Goal: Task Accomplishment & Management: Use online tool/utility

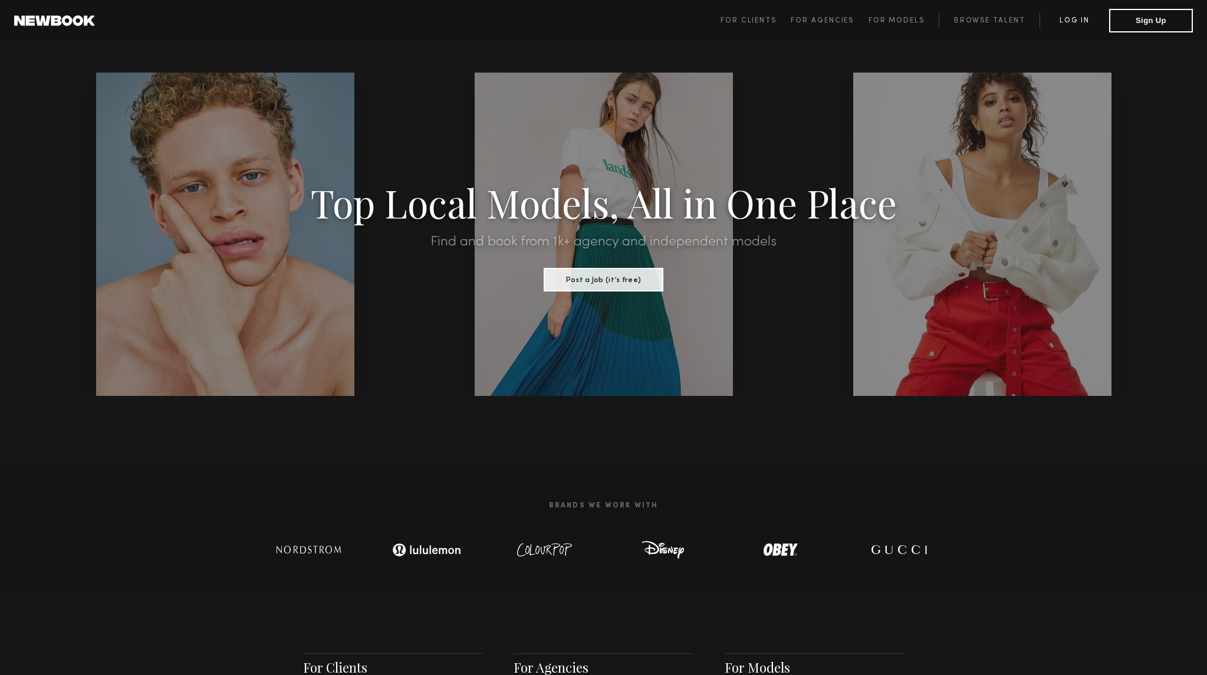
click at [1076, 22] on link "Log in" at bounding box center [1075, 21] width 70 height 14
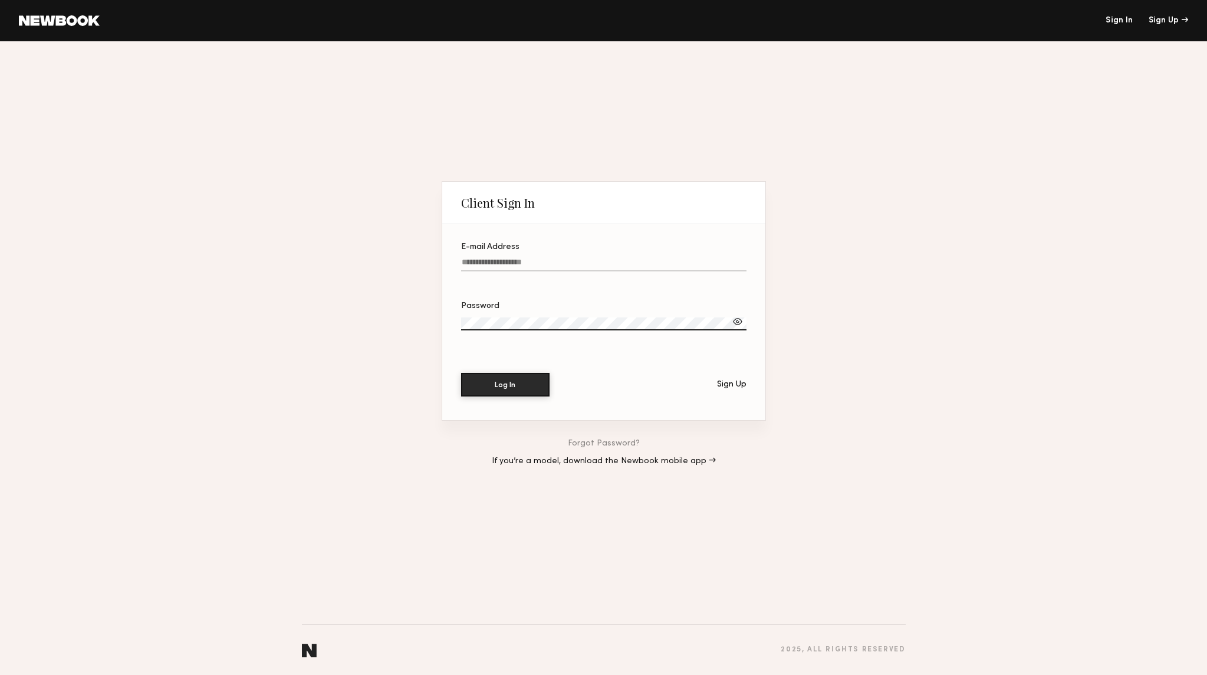
type input "**********"
click at [495, 382] on button "Log In" at bounding box center [505, 384] width 88 height 24
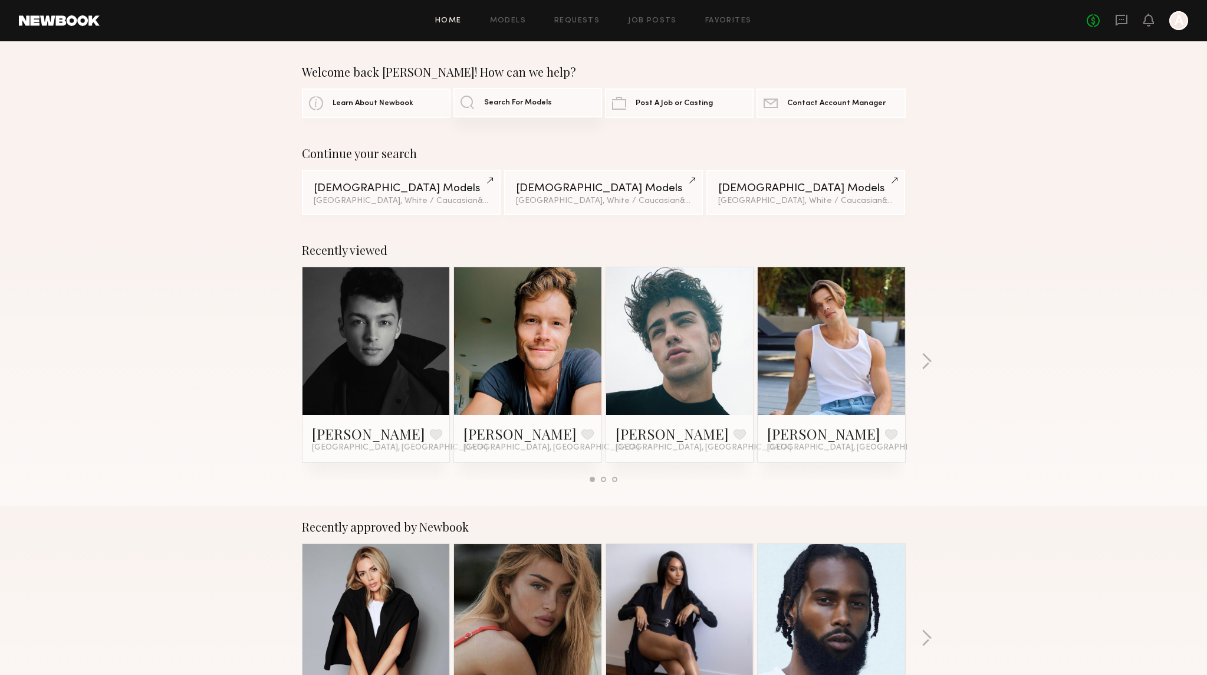
click at [534, 105] on span "Search For Models" at bounding box center [518, 103] width 68 height 8
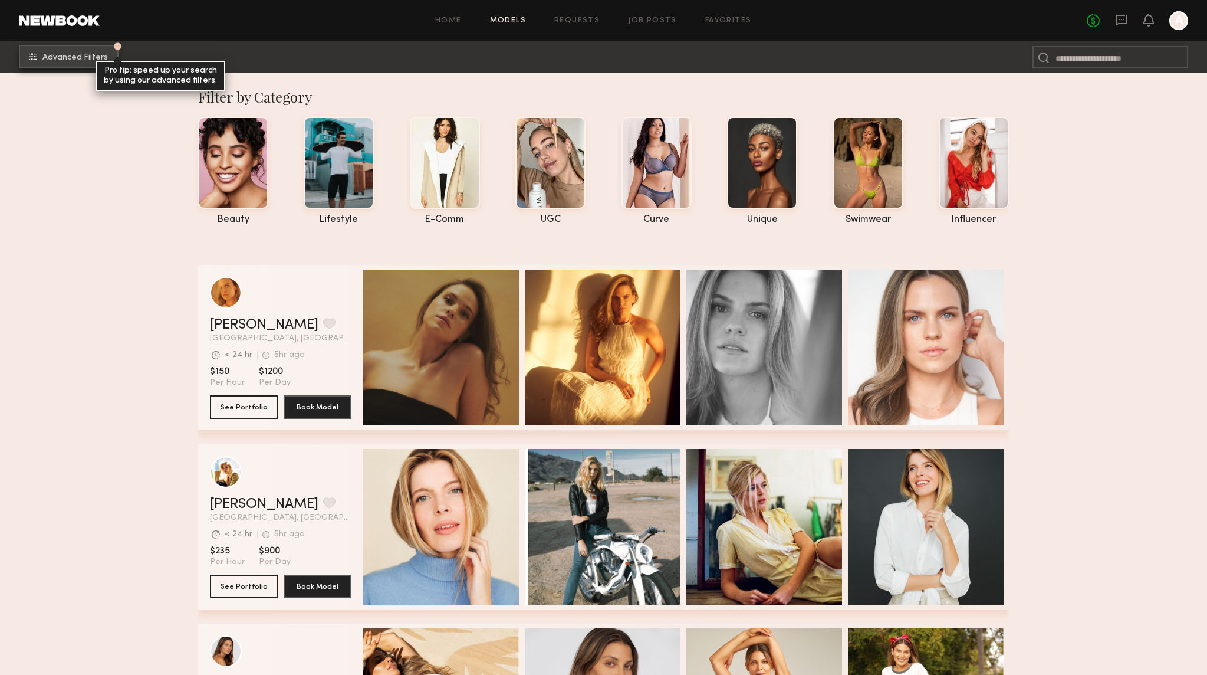
click at [105, 65] on div "Pro tip: speed up your search by using our advanced filters." at bounding box center [161, 76] width 130 height 31
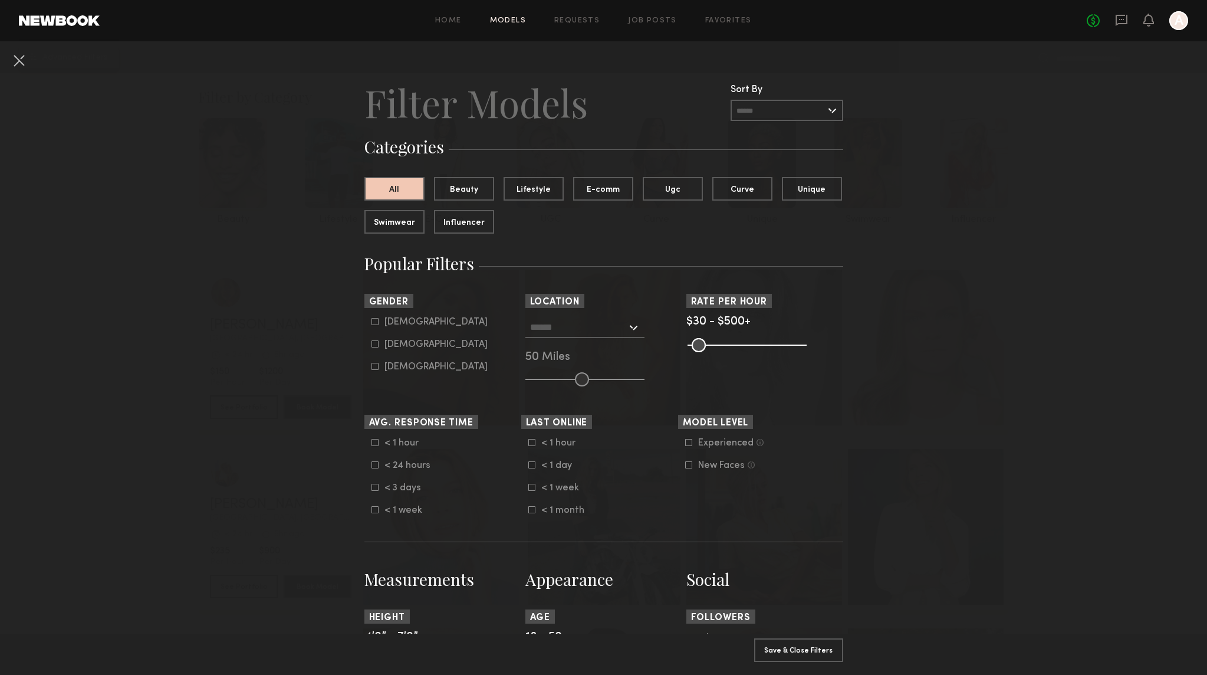
click at [373, 322] on icon at bounding box center [375, 321] width 7 height 7
type input "*"
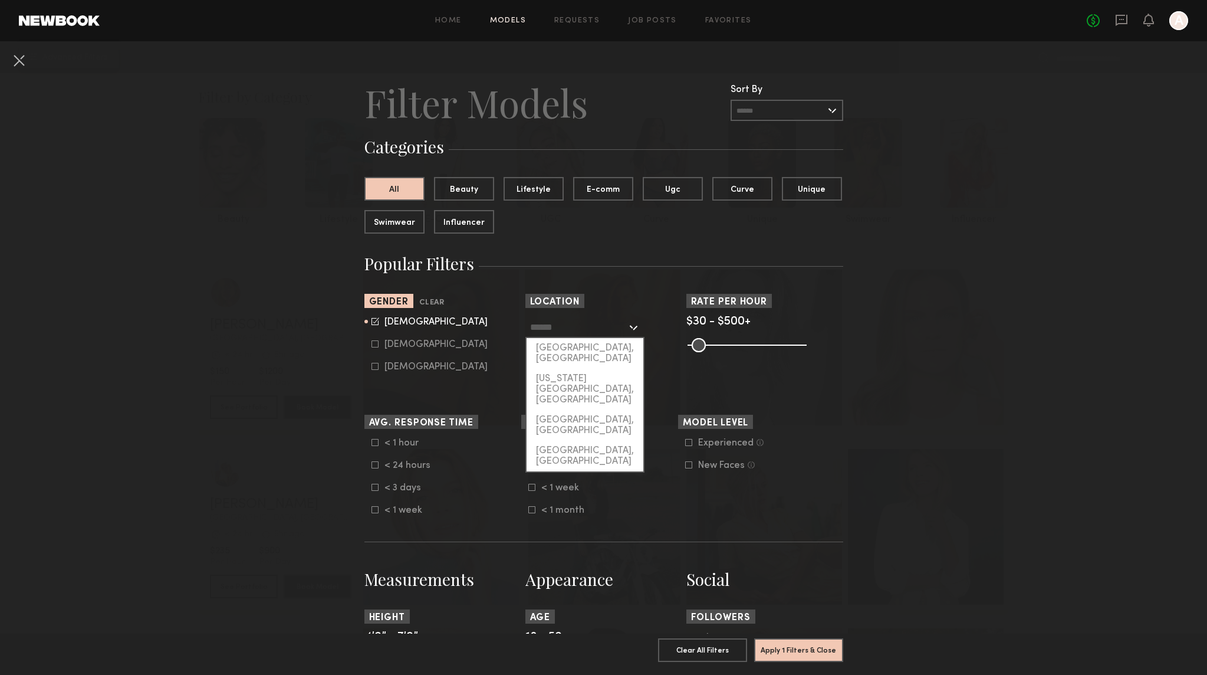
click at [595, 329] on input "text" at bounding box center [578, 327] width 97 height 20
click at [587, 344] on div "[GEOGRAPHIC_DATA], [GEOGRAPHIC_DATA]" at bounding box center [585, 353] width 117 height 31
type input "**********"
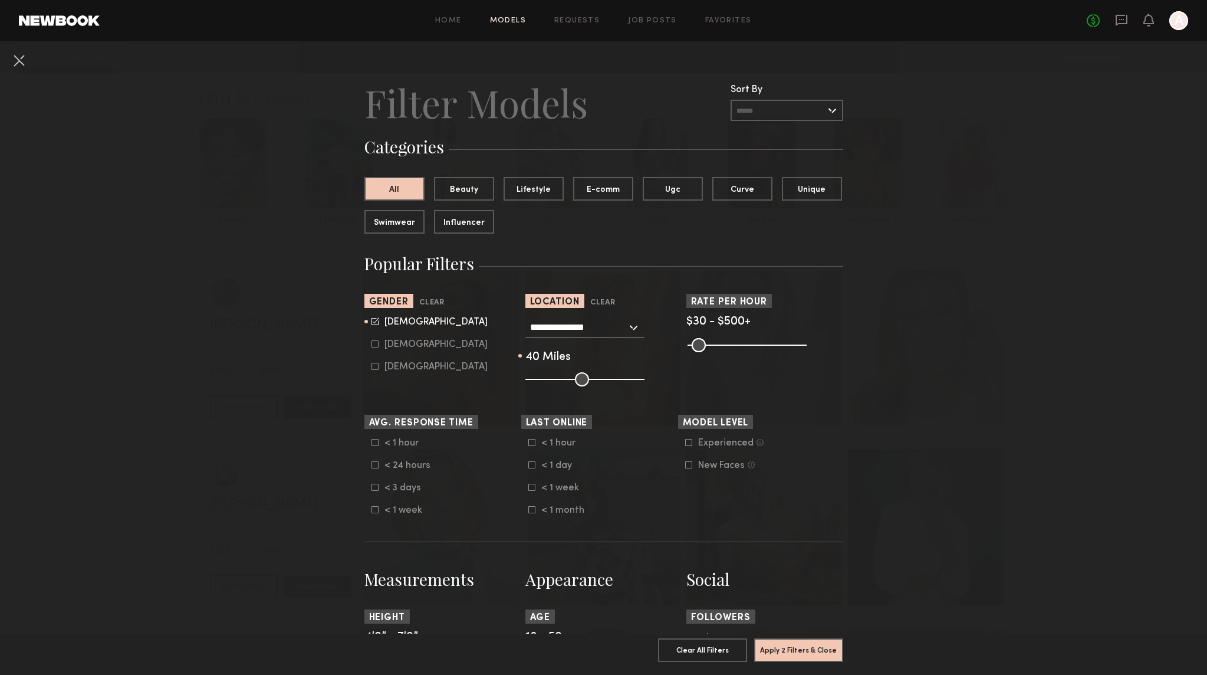
drag, startPoint x: 586, startPoint y: 377, endPoint x: 573, endPoint y: 380, distance: 12.6
type input "**"
click at [573, 380] on input "range" at bounding box center [584, 379] width 119 height 14
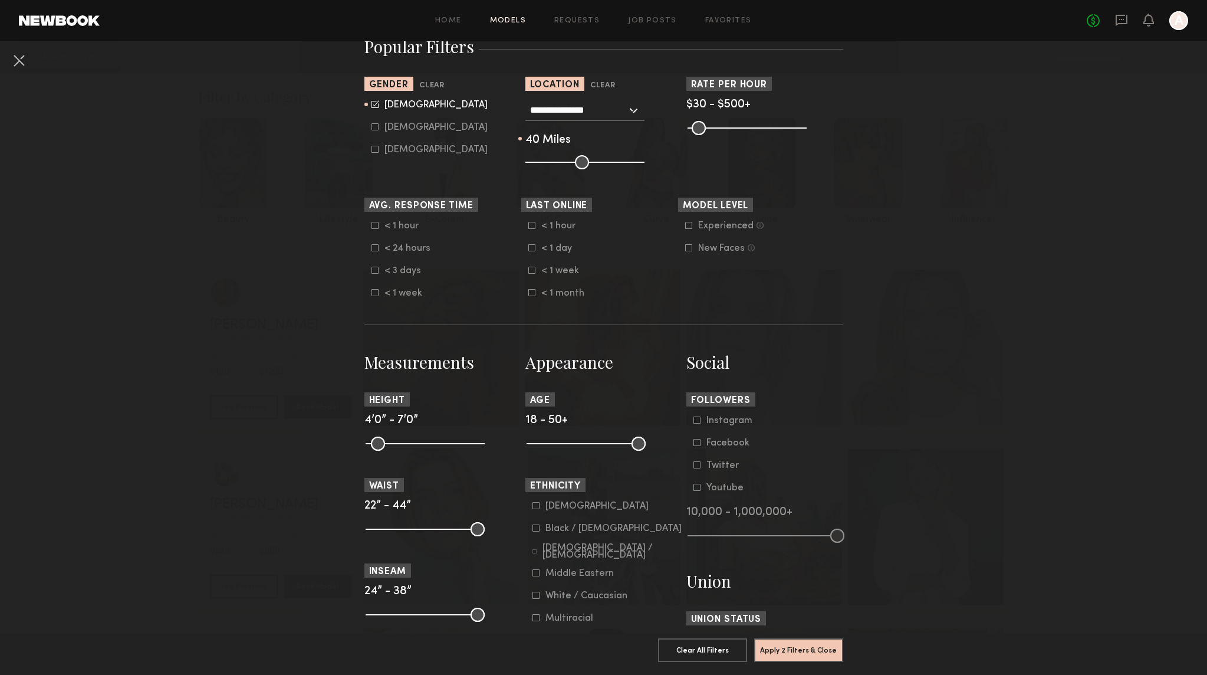
scroll to position [245, 0]
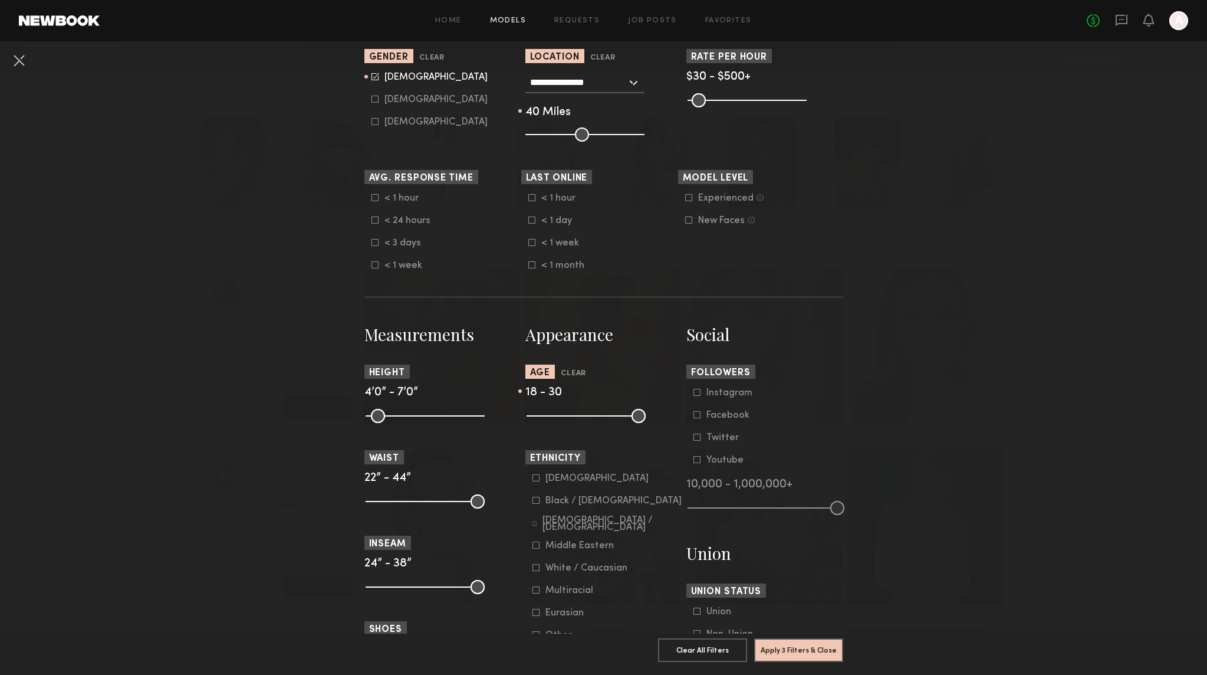
drag, startPoint x: 636, startPoint y: 413, endPoint x: 574, endPoint y: 419, distance: 62.3
type input "**"
click at [574, 419] on input "range" at bounding box center [586, 416] width 119 height 14
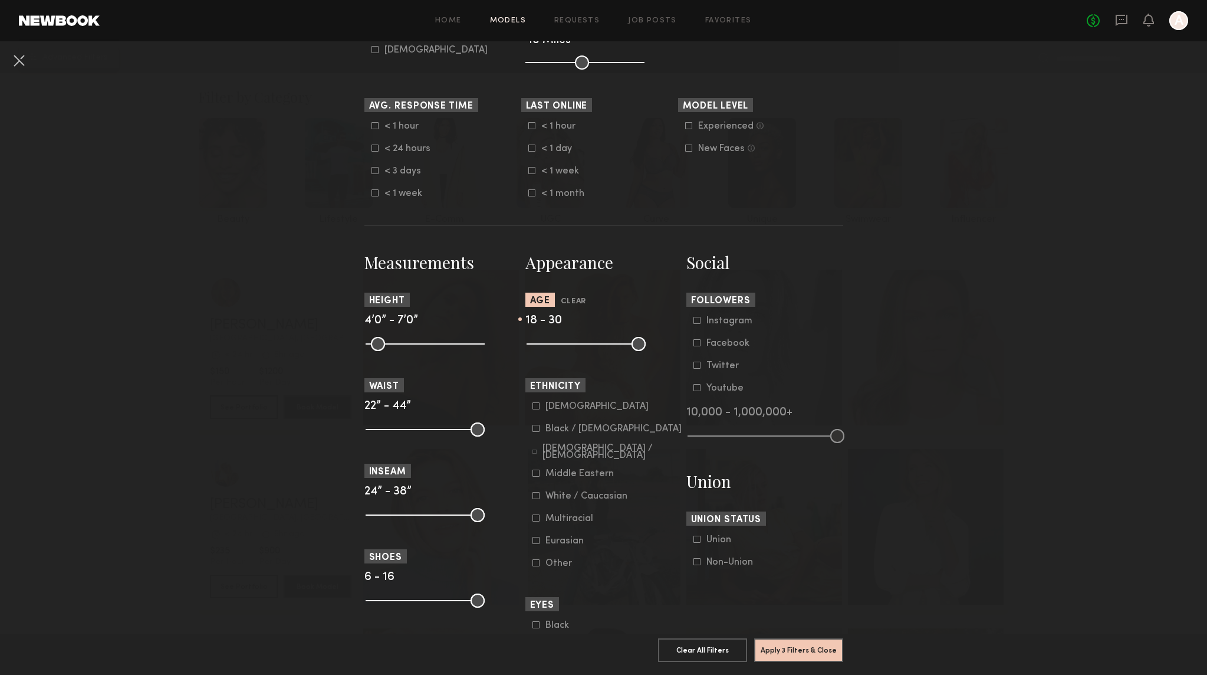
scroll to position [318, 0]
click at [534, 494] on icon at bounding box center [536, 494] width 7 height 7
drag, startPoint x: 480, startPoint y: 432, endPoint x: 430, endPoint y: 437, distance: 50.4
type input "**"
click at [430, 434] on common-range-minmax at bounding box center [423, 427] width 119 height 14
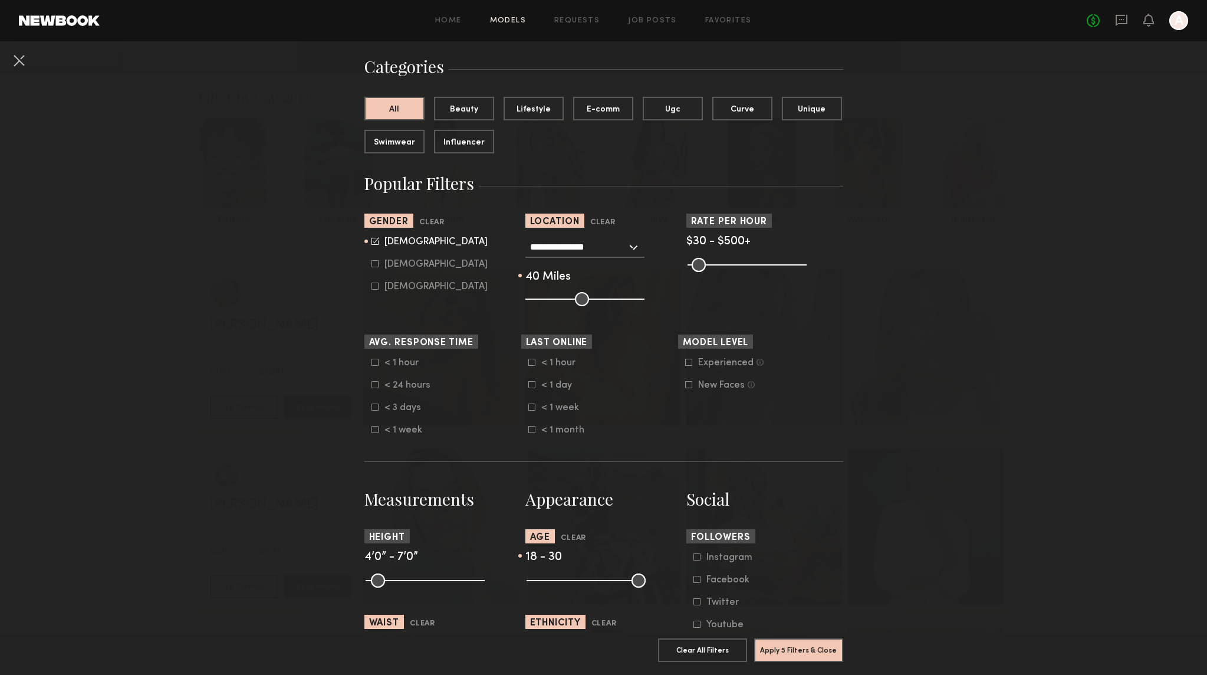
scroll to position [80, 0]
click at [531, 428] on icon at bounding box center [531, 429] width 7 height 7
click at [372, 407] on icon at bounding box center [375, 407] width 7 height 7
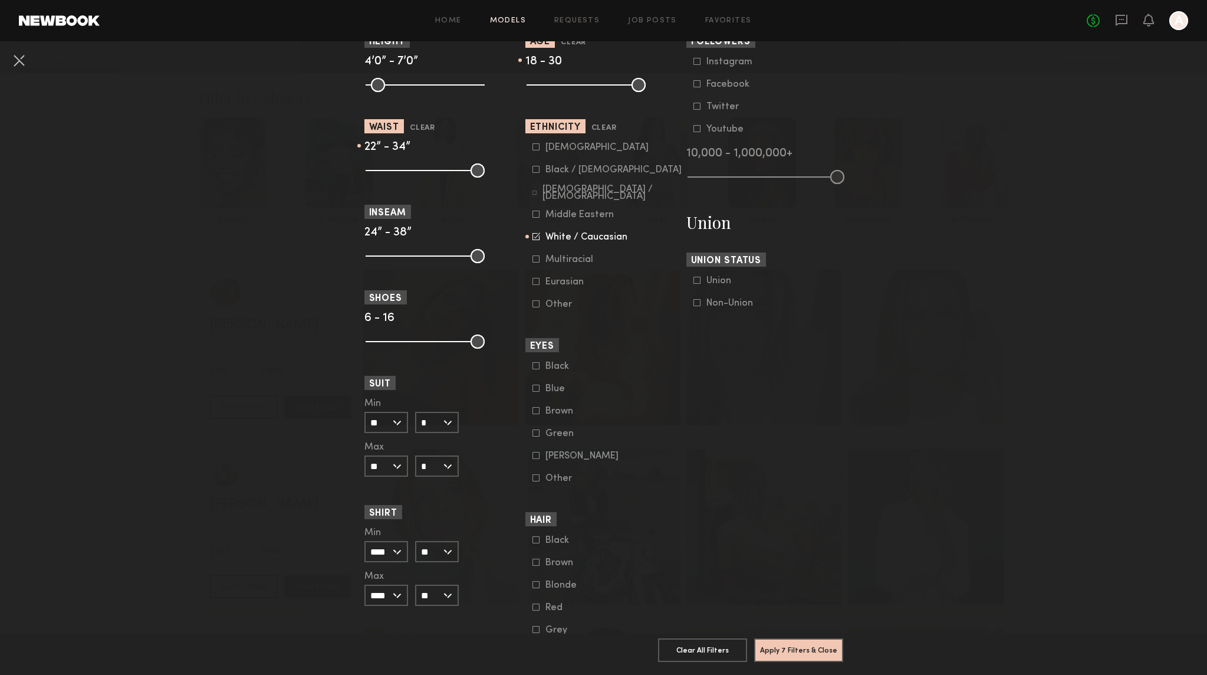
scroll to position [580, 0]
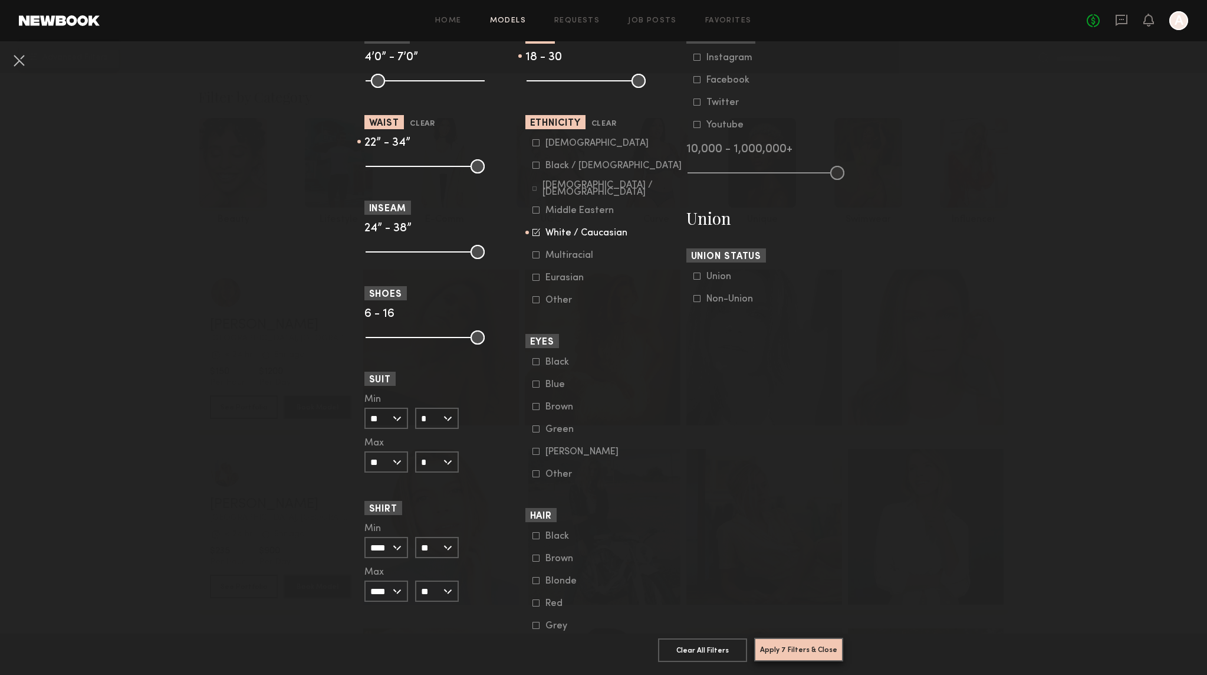
click at [803, 644] on button "Apply 7 Filters & Close" at bounding box center [798, 650] width 89 height 24
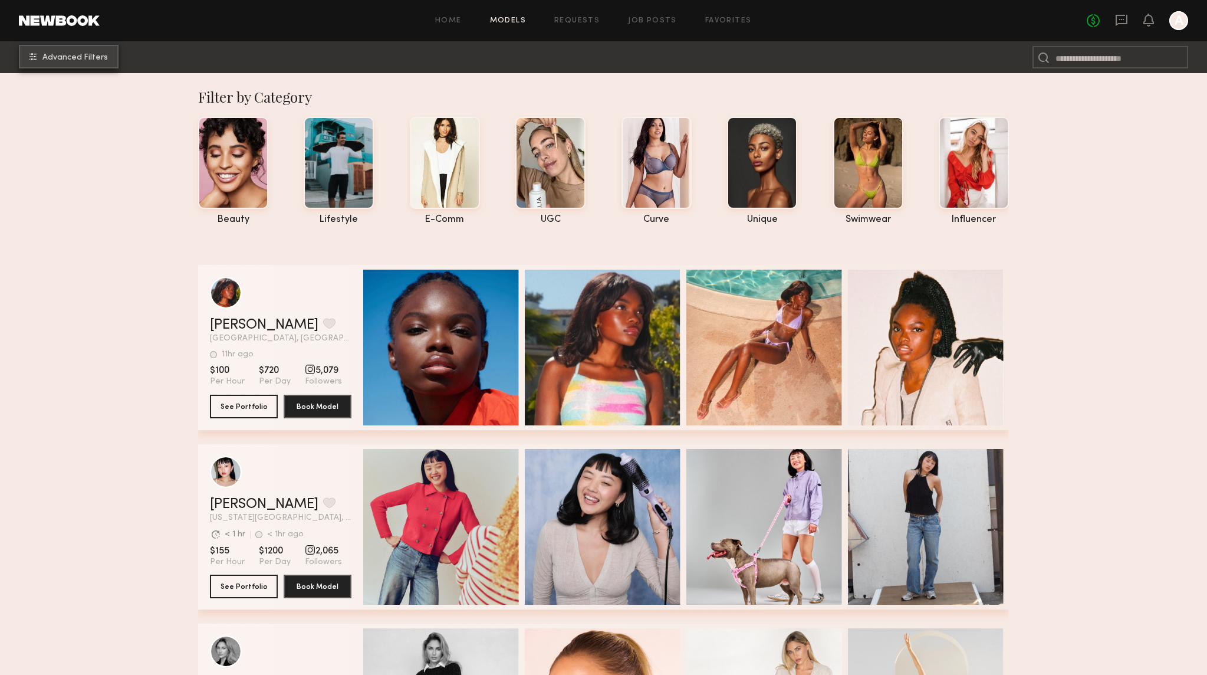
click at [102, 60] on span "Advanced Filters" at bounding box center [74, 58] width 65 height 8
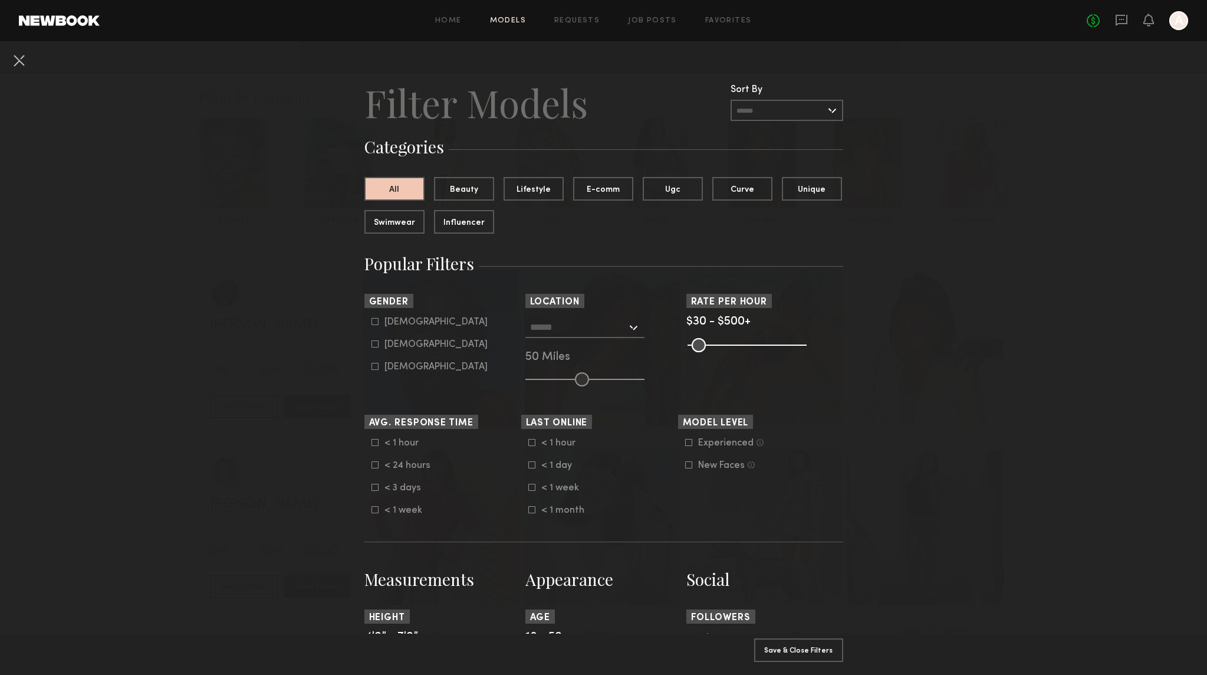
click at [375, 323] on icon at bounding box center [375, 321] width 7 height 7
type input "*"
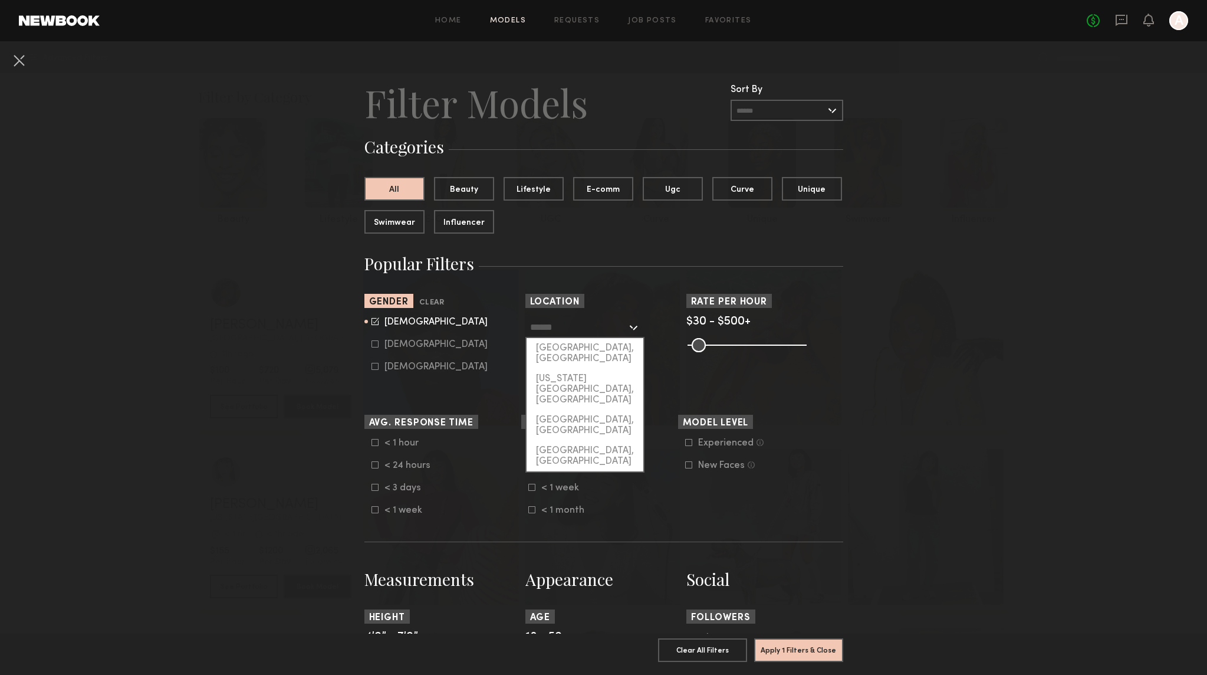
click at [605, 329] on input "text" at bounding box center [578, 327] width 97 height 20
click at [597, 347] on div "[GEOGRAPHIC_DATA], [GEOGRAPHIC_DATA]" at bounding box center [585, 353] width 117 height 31
type input "**********"
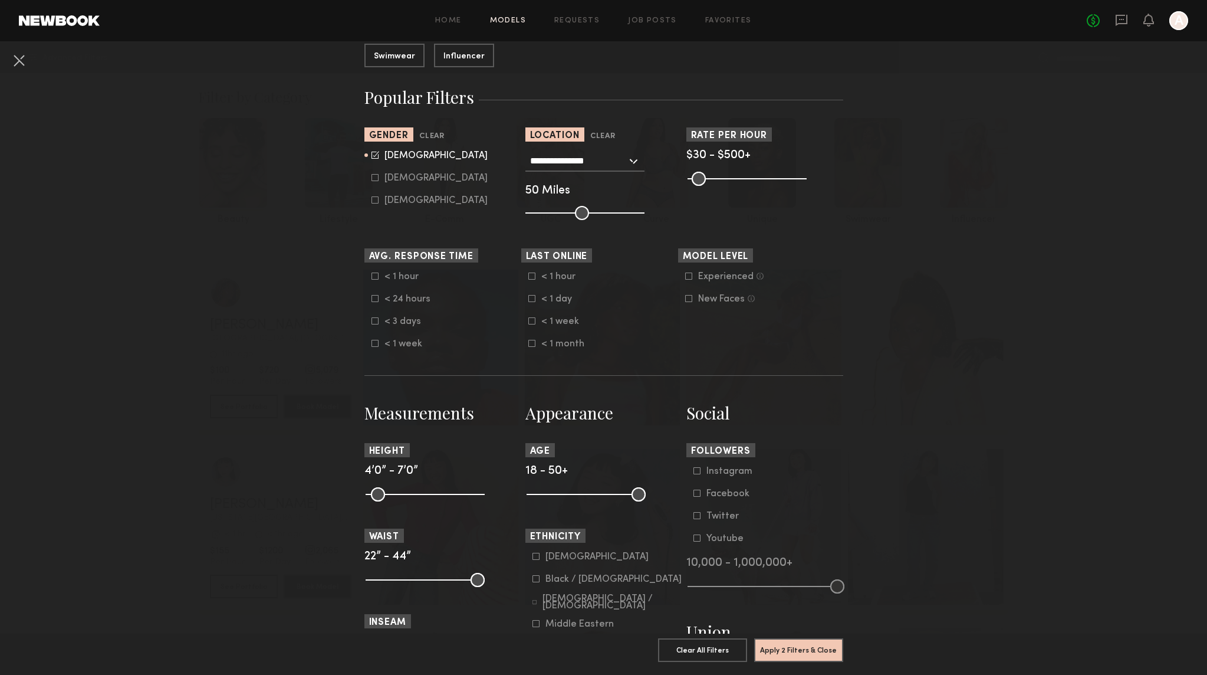
scroll to position [189, 0]
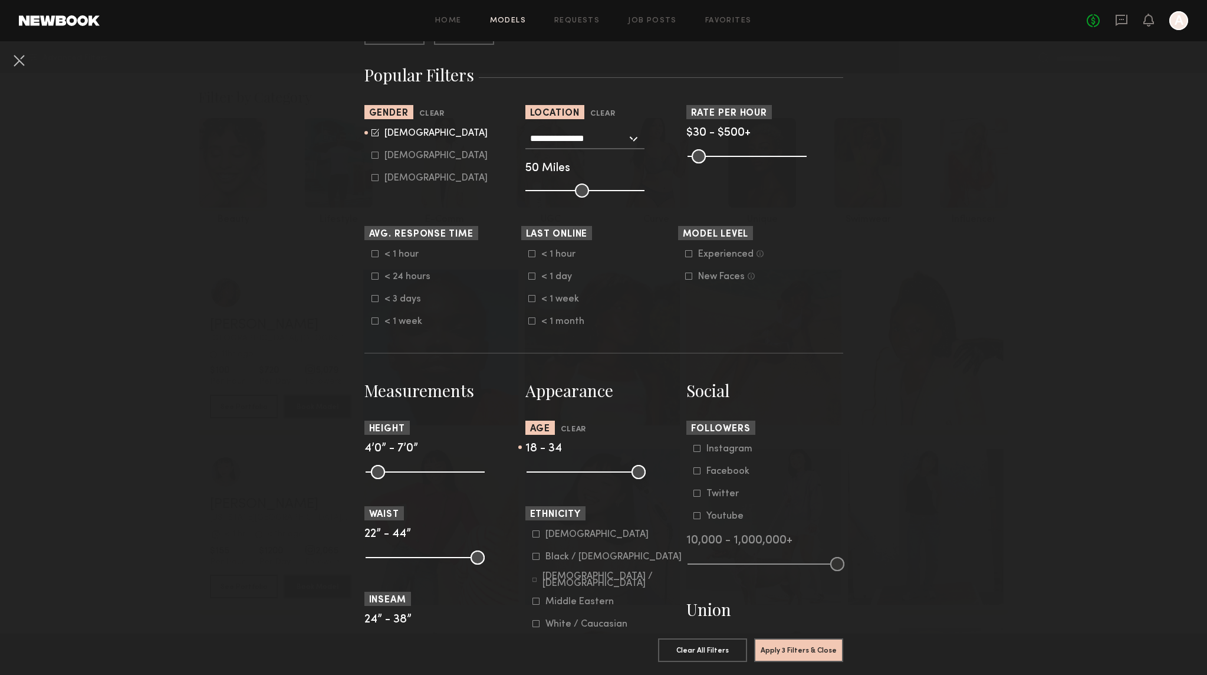
drag, startPoint x: 635, startPoint y: 469, endPoint x: 585, endPoint y: 474, distance: 49.8
type input "**"
click at [585, 474] on input "range" at bounding box center [586, 472] width 119 height 14
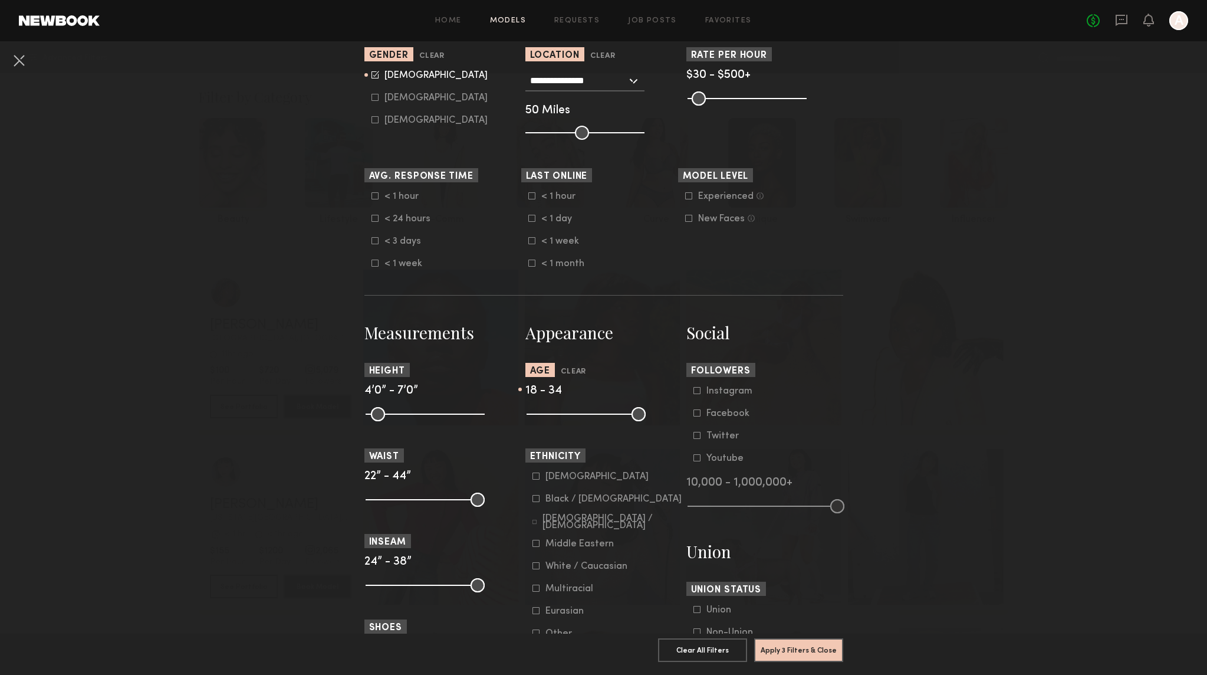
scroll to position [296, 0]
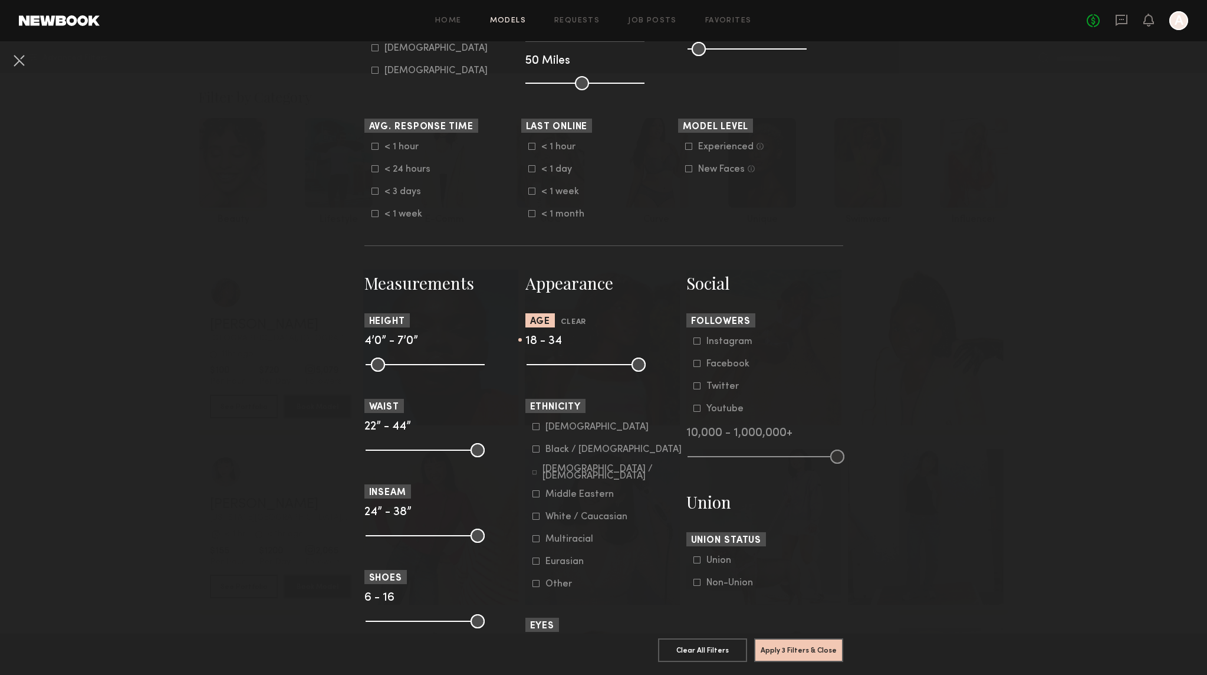
click at [536, 517] on icon at bounding box center [536, 516] width 7 height 7
click at [785, 645] on button "Apply 4 Filters & Close" at bounding box center [798, 650] width 89 height 24
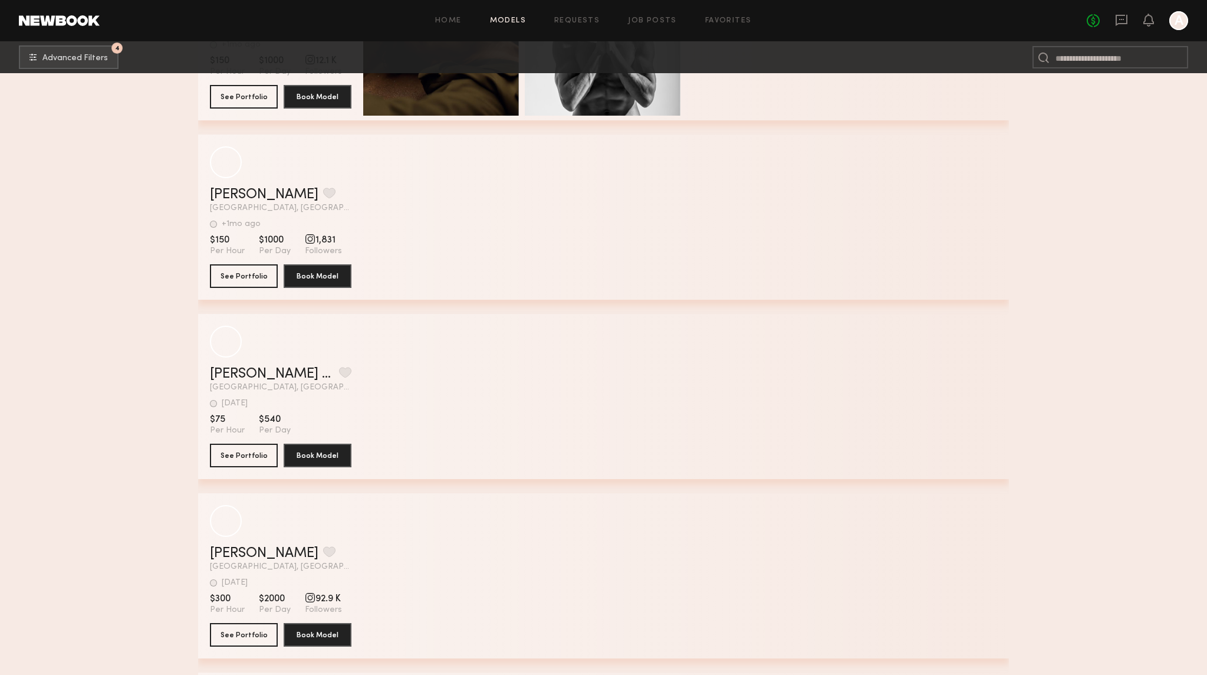
scroll to position [13412, 0]
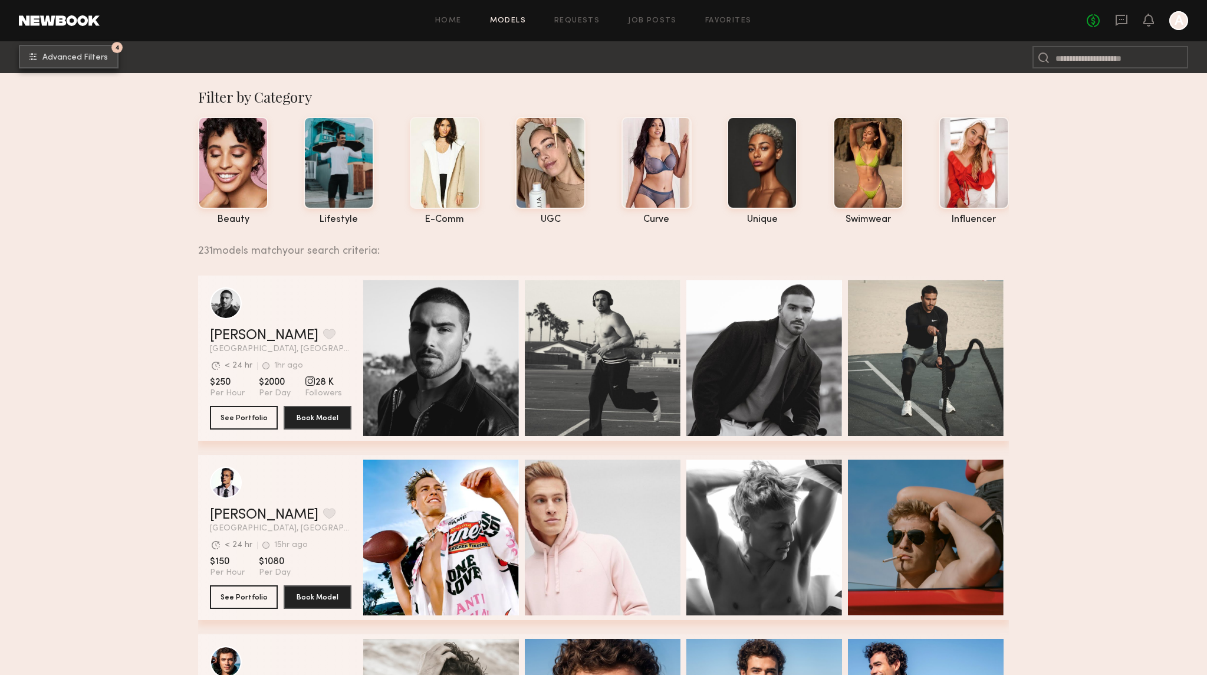
click at [72, 64] on button "4 Advanced Filters" at bounding box center [69, 57] width 100 height 24
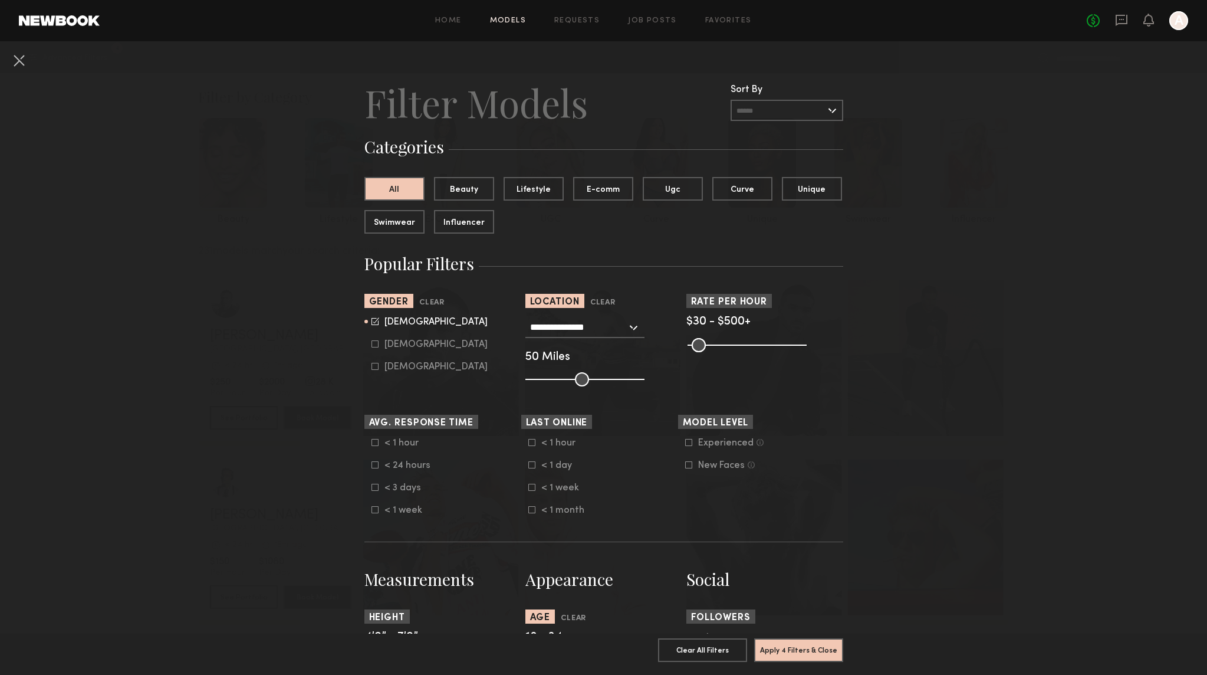
click at [530, 510] on icon at bounding box center [531, 509] width 7 height 7
click at [789, 646] on button "Apply 5 Filters & Close" at bounding box center [798, 650] width 89 height 24
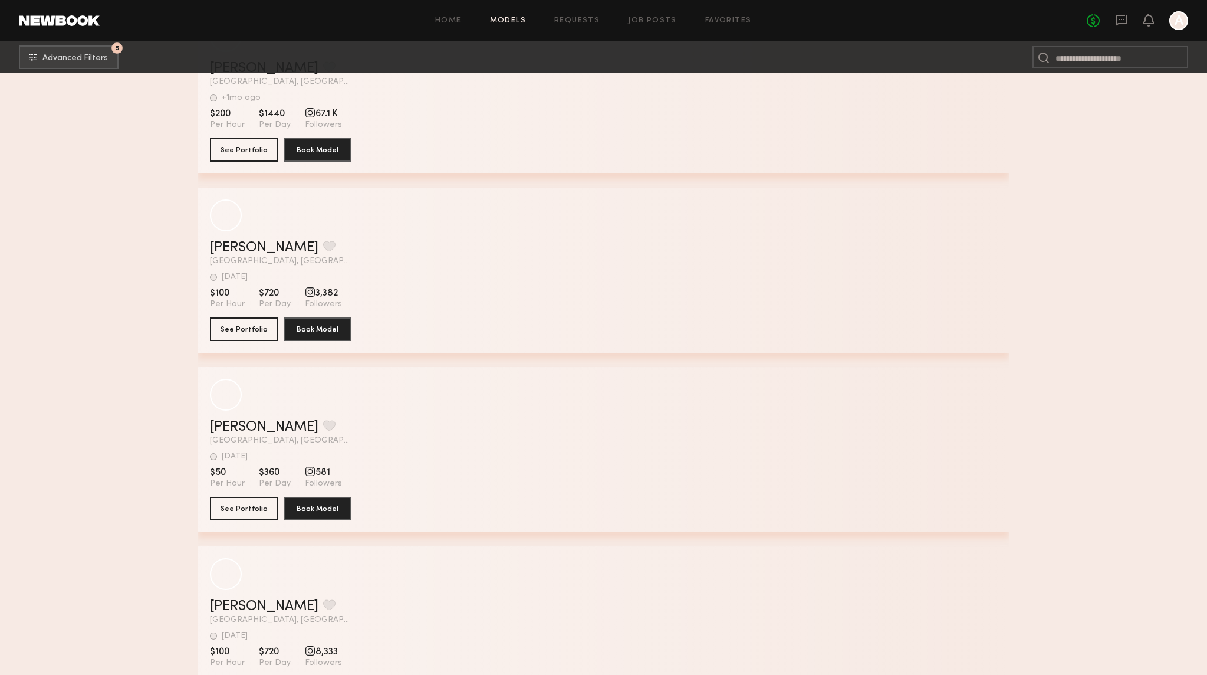
scroll to position [4887, 0]
